Goal: Book appointment/travel/reservation

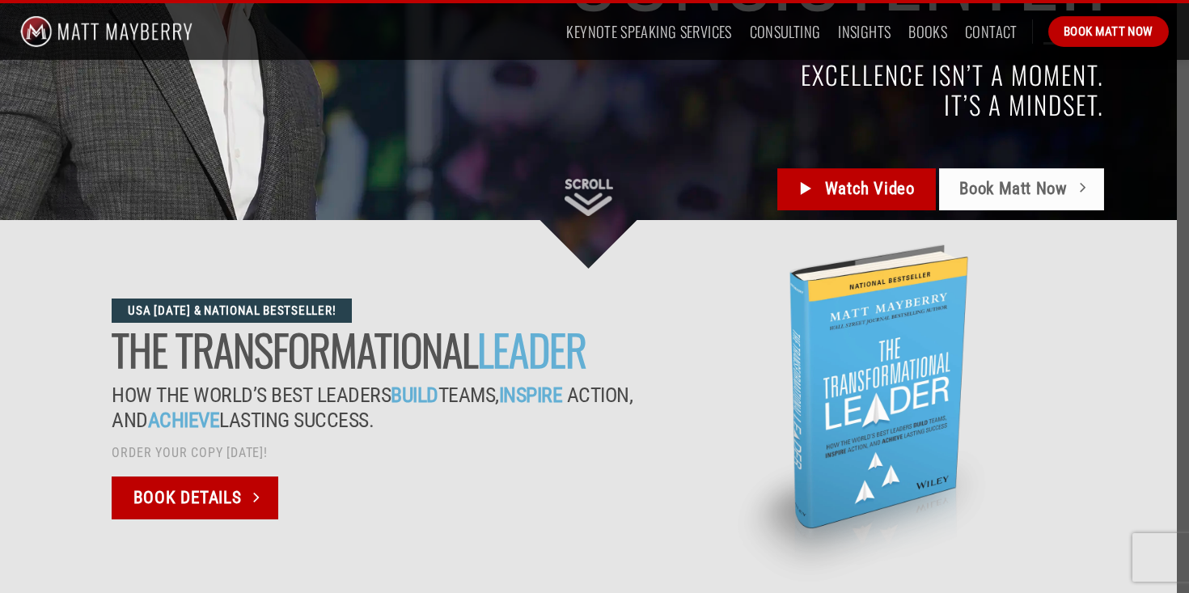
scroll to position [350, 0]
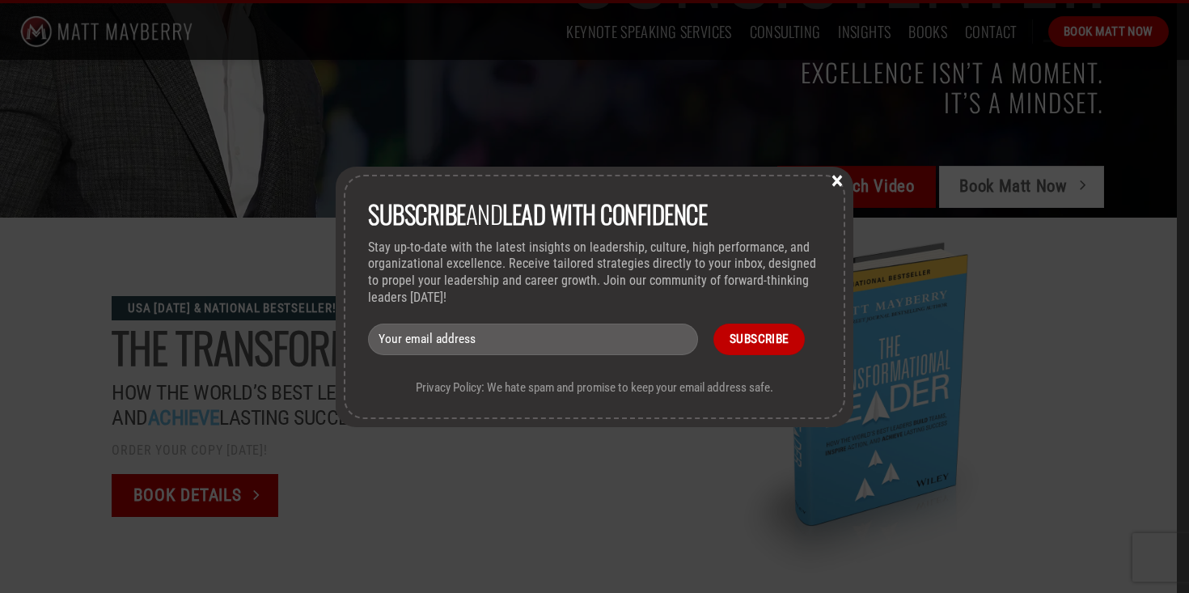
click at [833, 185] on button "×" at bounding box center [837, 179] width 24 height 15
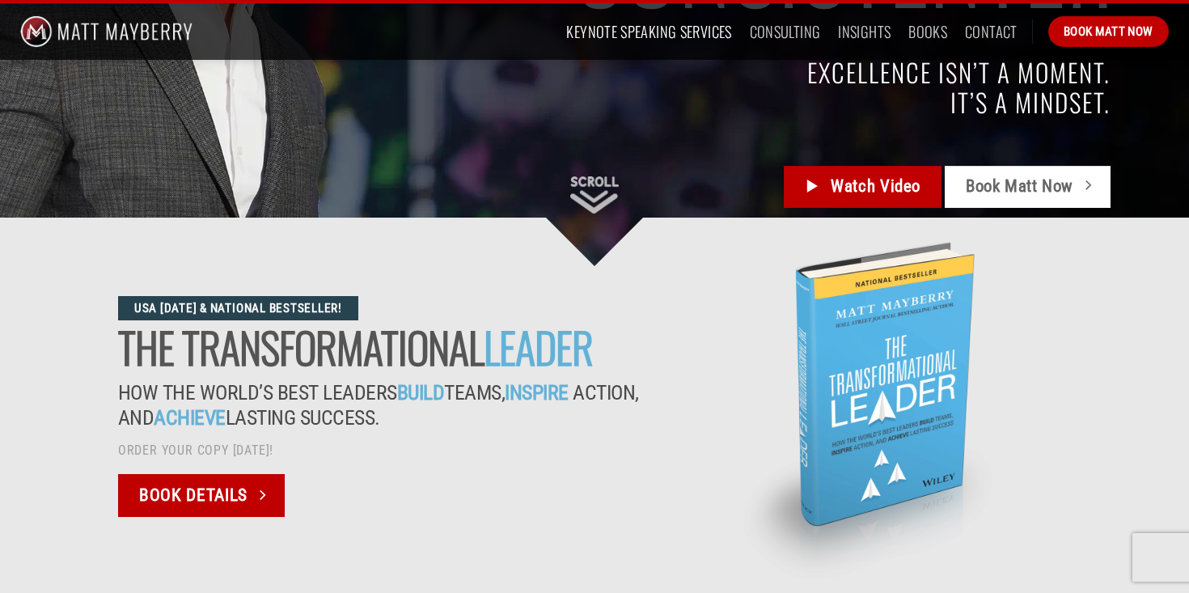
click at [651, 40] on link "Keynote Speaking Services" at bounding box center [648, 31] width 165 height 29
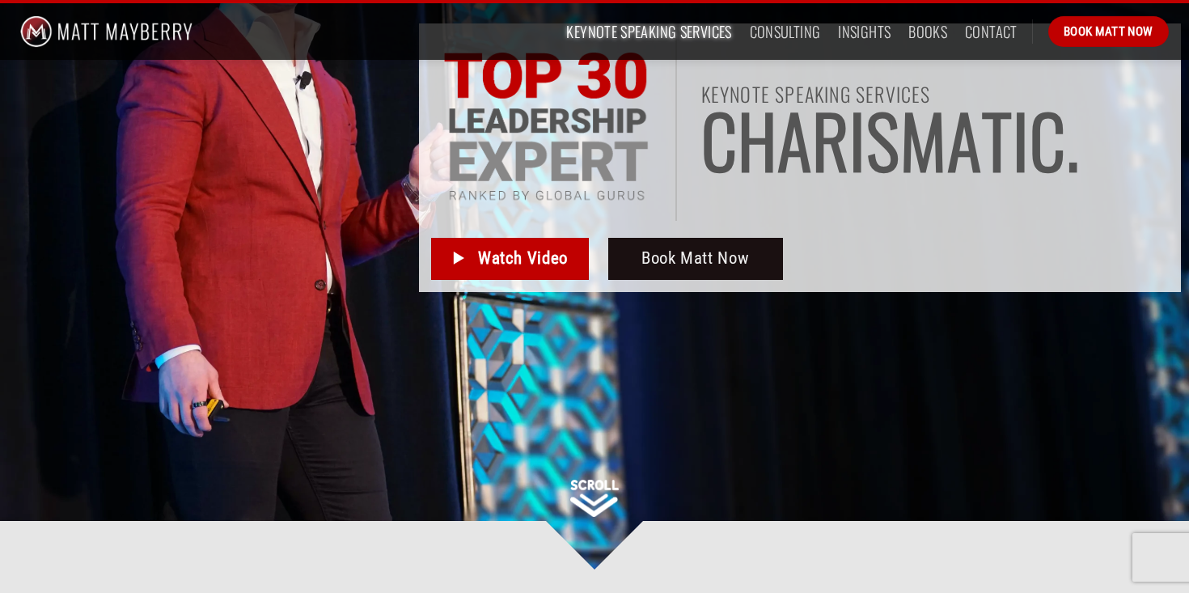
scroll to position [275, 0]
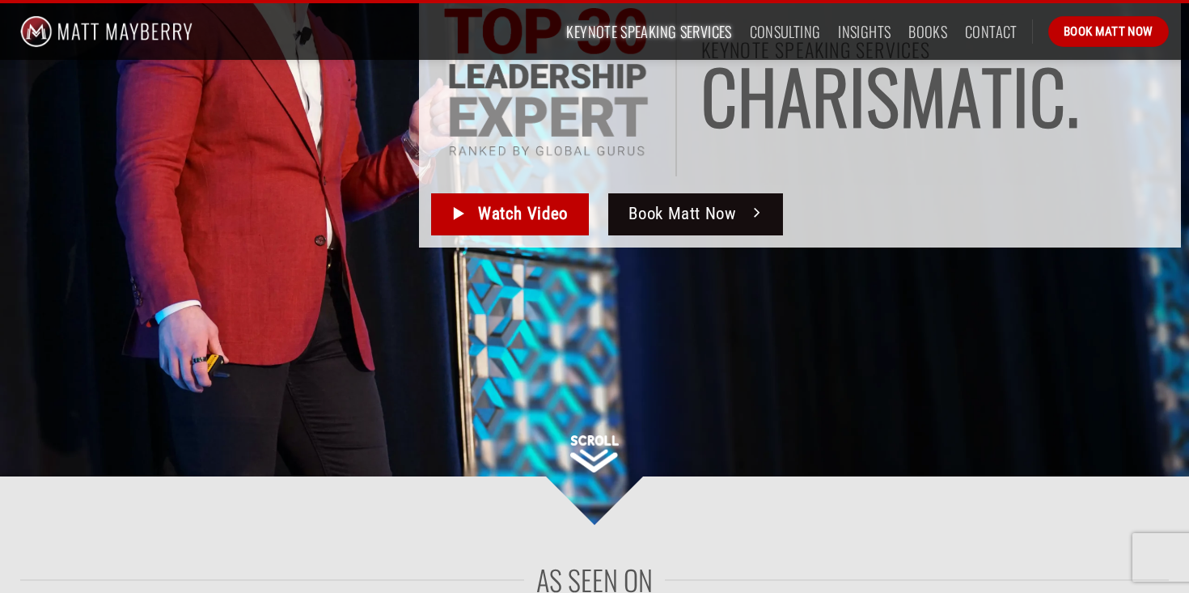
click at [627, 215] on link "Book Matt Now" at bounding box center [695, 214] width 175 height 42
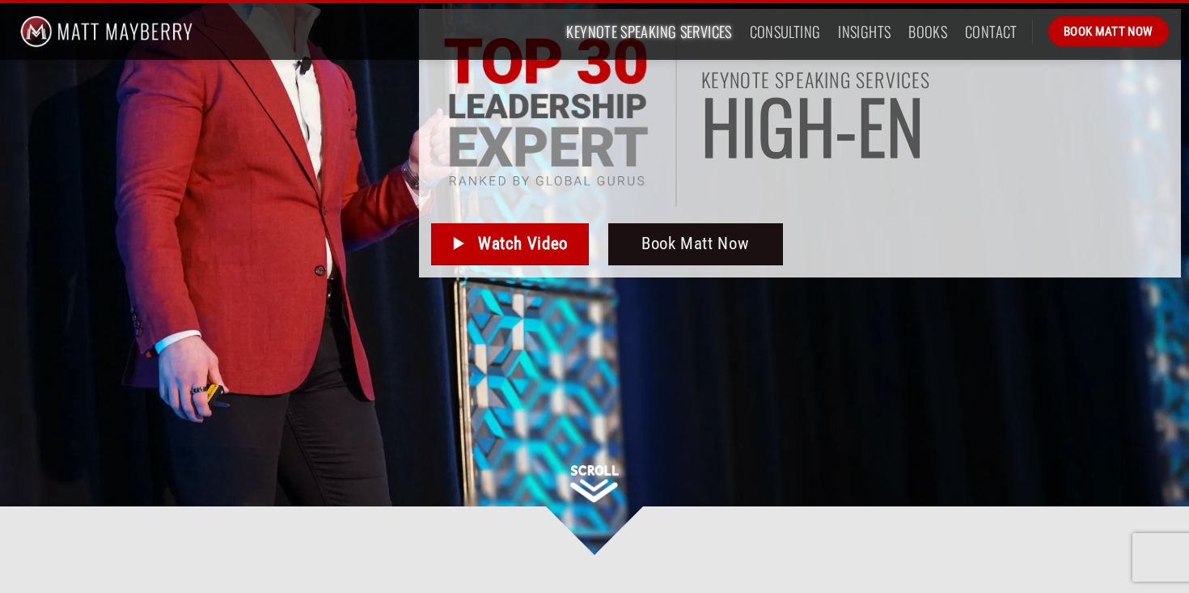
scroll to position [0, 0]
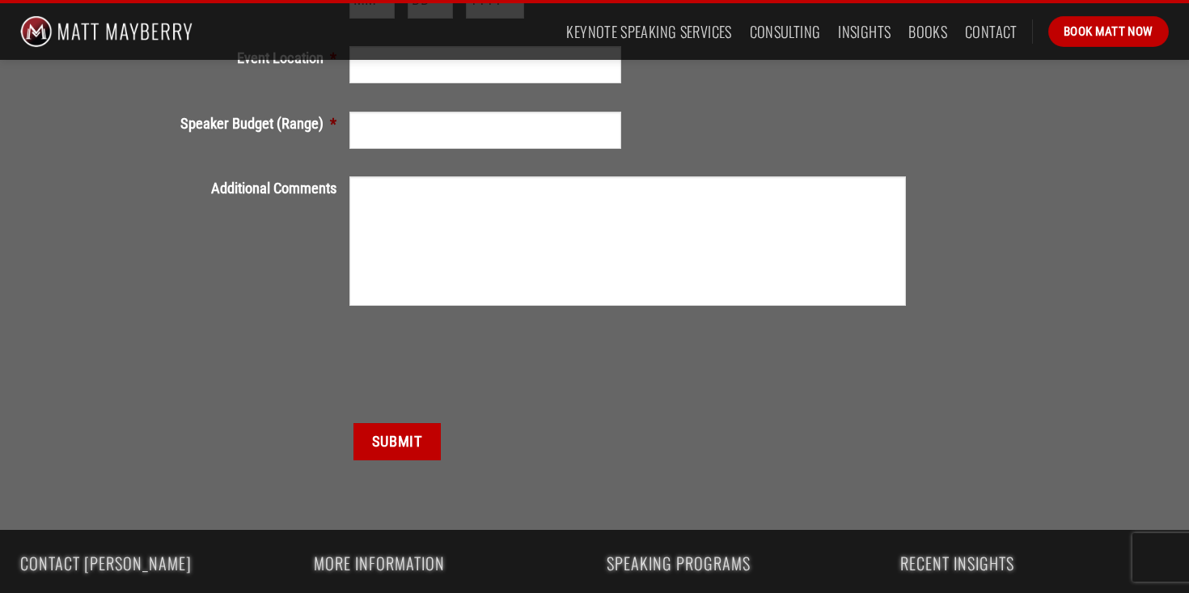
scroll to position [520, 0]
